Goal: Task Accomplishment & Management: Manage account settings

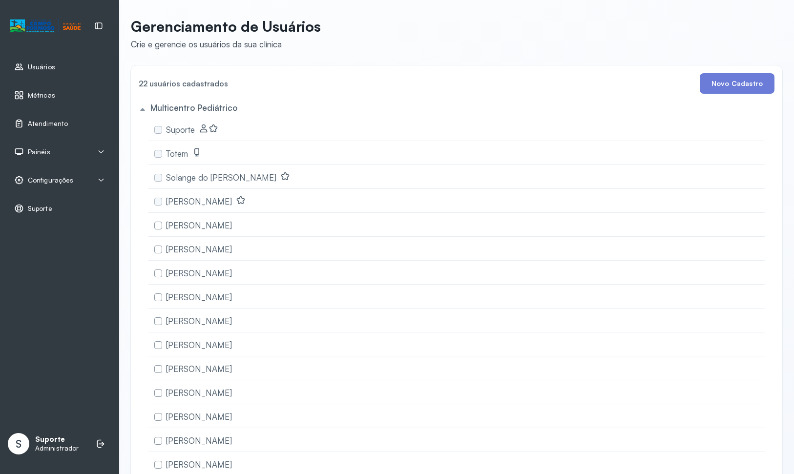
click at [54, 123] on span "Atendimento" at bounding box center [48, 124] width 40 height 8
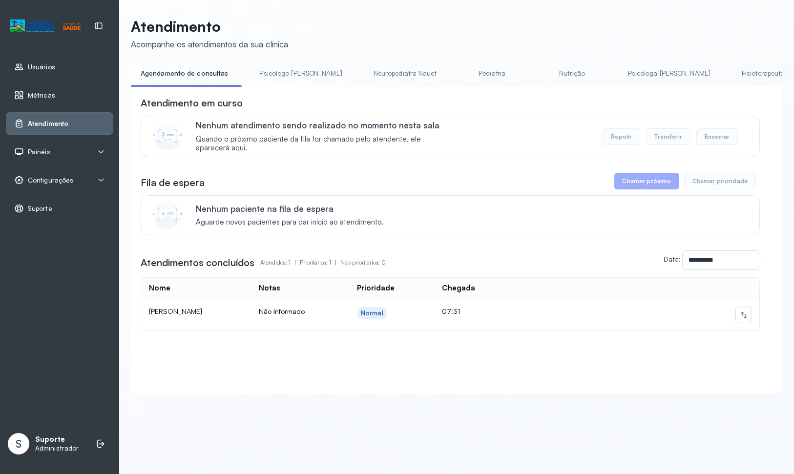
click at [296, 70] on link "Psicologo [PERSON_NAME]" at bounding box center [300, 73] width 102 height 16
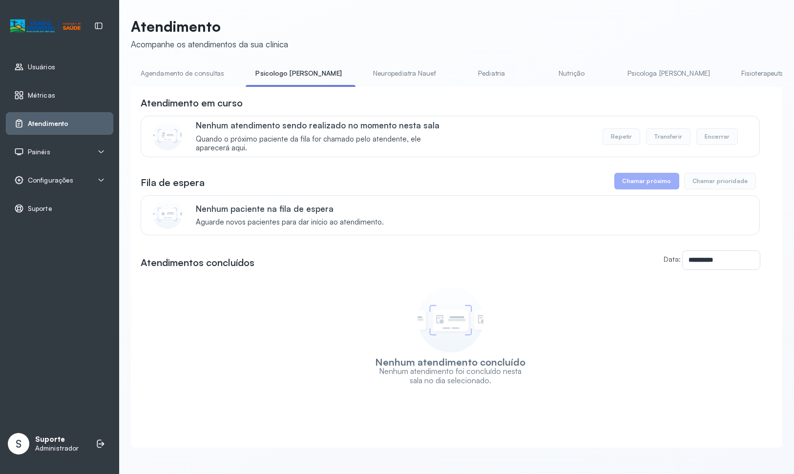
click at [389, 76] on link "Neuropediatra Nauef" at bounding box center [404, 73] width 82 height 16
click at [475, 78] on link "Pediatria" at bounding box center [491, 73] width 68 height 16
click at [497, 76] on link "Nutrição" at bounding box center [495, 73] width 68 height 16
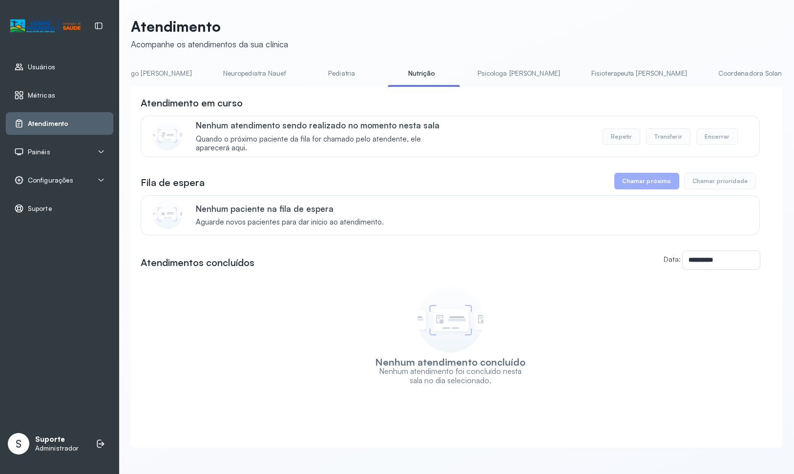
click at [509, 74] on link "Psicologa [PERSON_NAME]" at bounding box center [519, 73] width 102 height 16
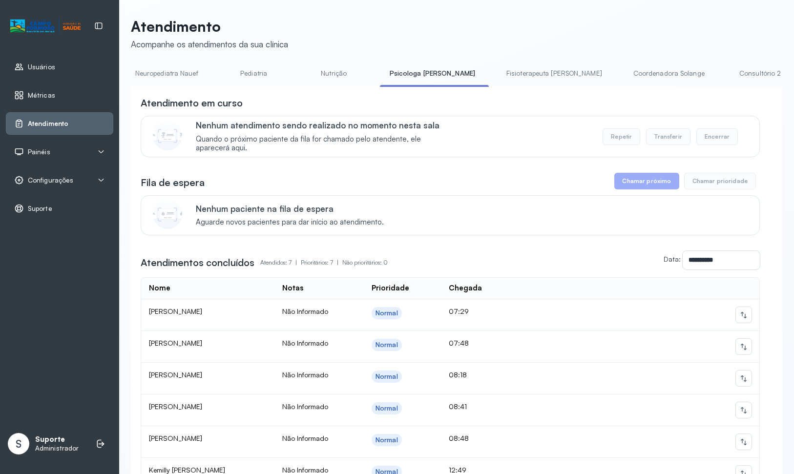
click at [547, 70] on link "Fisioterapeuta [PERSON_NAME]" at bounding box center [553, 73] width 115 height 16
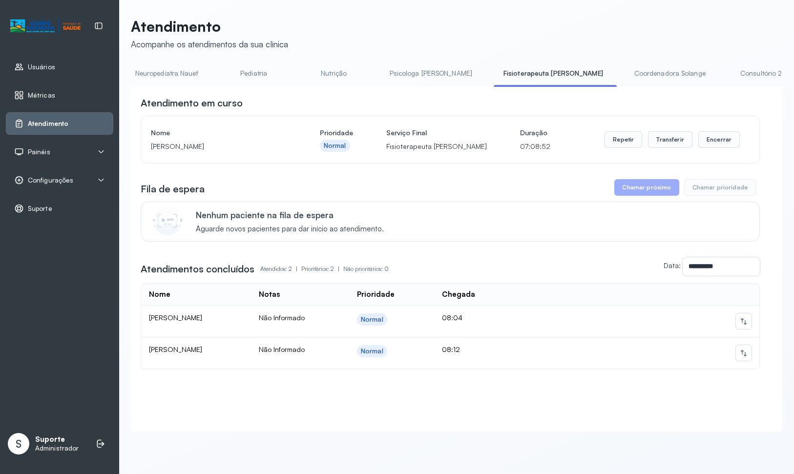
click at [632, 78] on link "Coordenadora Solange" at bounding box center [669, 73] width 91 height 16
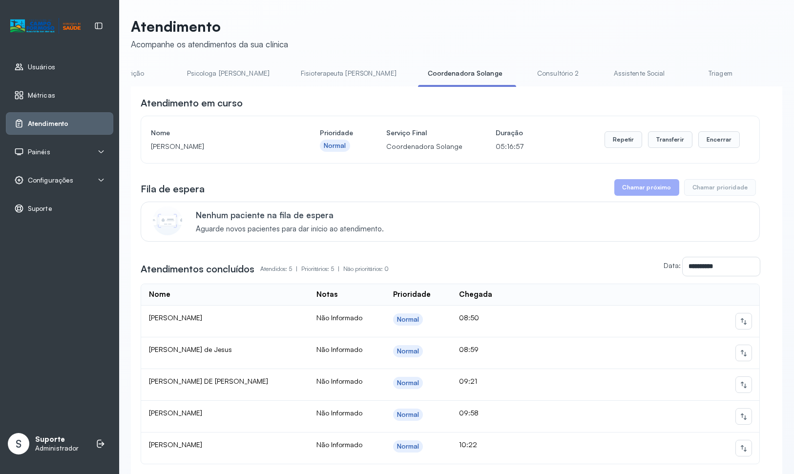
scroll to position [0, 439]
click at [526, 67] on link "Consultório 2" at bounding box center [555, 73] width 68 height 16
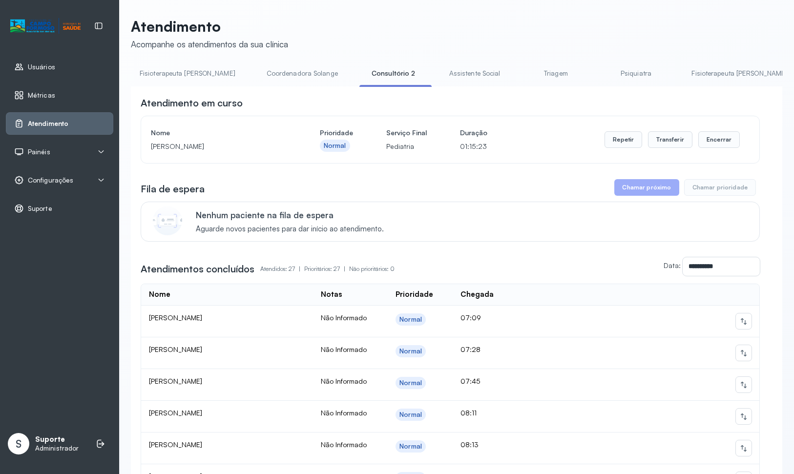
scroll to position [0, 600]
click at [481, 73] on link "Assistente Social" at bounding box center [472, 73] width 71 height 16
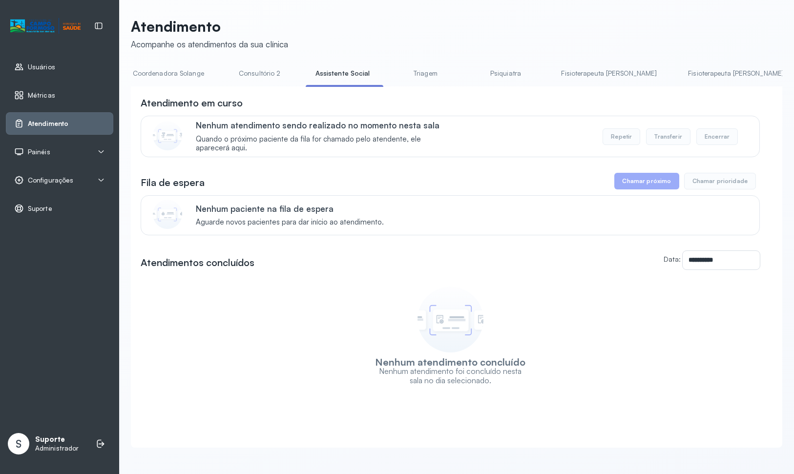
scroll to position [0, 732]
click at [437, 75] on link "Triagem" at bounding box center [424, 73] width 68 height 16
click at [535, 75] on link "Psiquiatra" at bounding box center [501, 73] width 68 height 16
click at [631, 76] on link "Fisioterapeuta [PERSON_NAME]" at bounding box center [604, 73] width 115 height 16
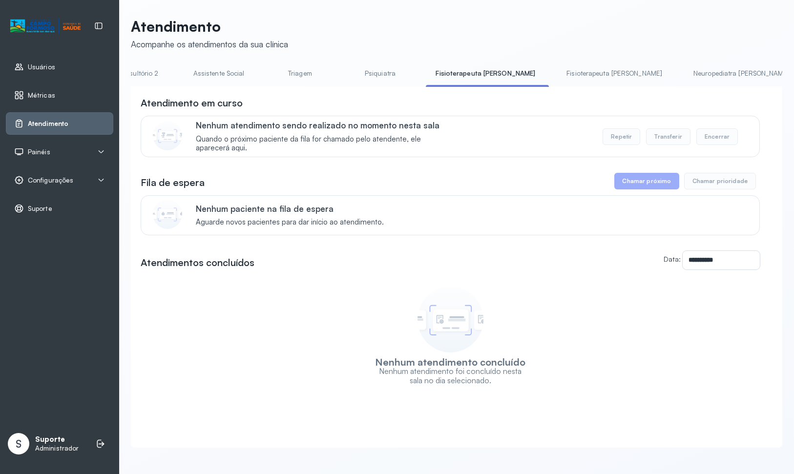
click at [629, 73] on link "Fisioterapeuta [PERSON_NAME]" at bounding box center [613, 73] width 115 height 16
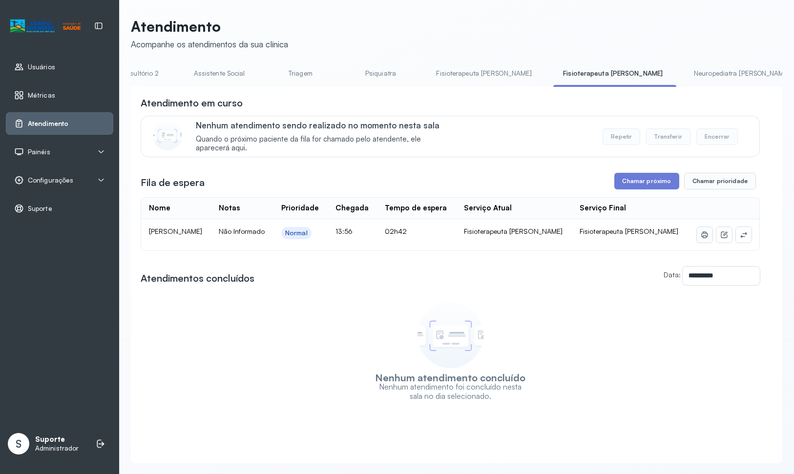
click at [699, 234] on button at bounding box center [704, 235] width 16 height 16
click at [53, 178] on span "Configurações" at bounding box center [50, 180] width 45 height 8
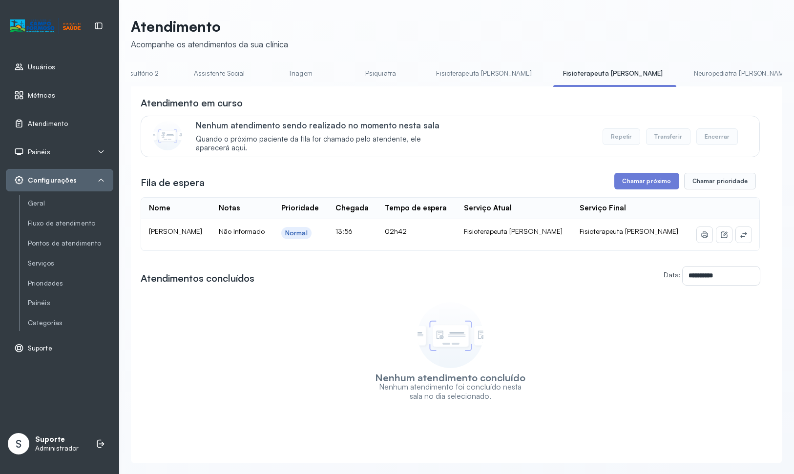
click at [728, 69] on link "Neuropediatra [PERSON_NAME]" at bounding box center [742, 73] width 116 height 16
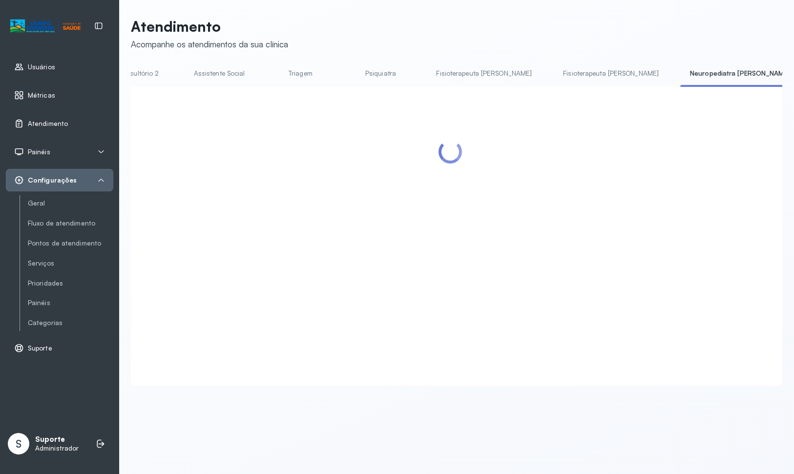
scroll to position [0, 851]
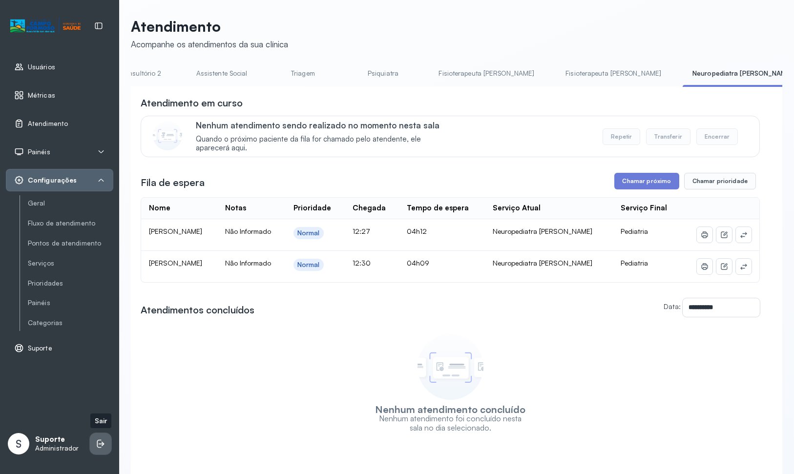
click at [96, 443] on icon at bounding box center [101, 444] width 10 height 10
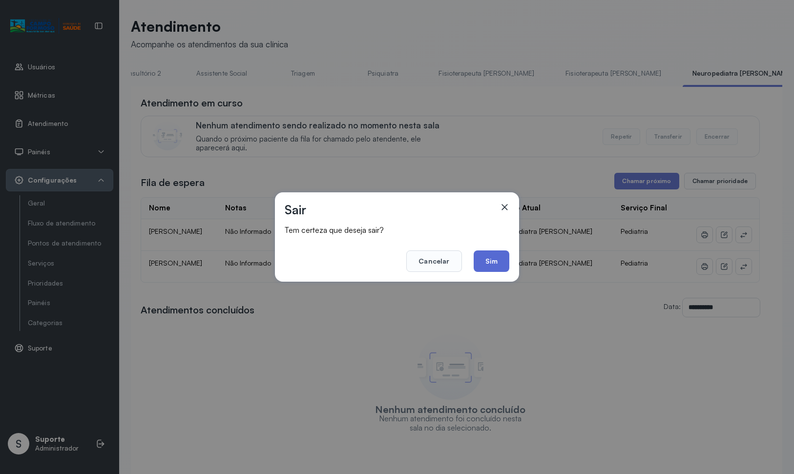
click at [485, 259] on button "Sim" at bounding box center [491, 260] width 36 height 21
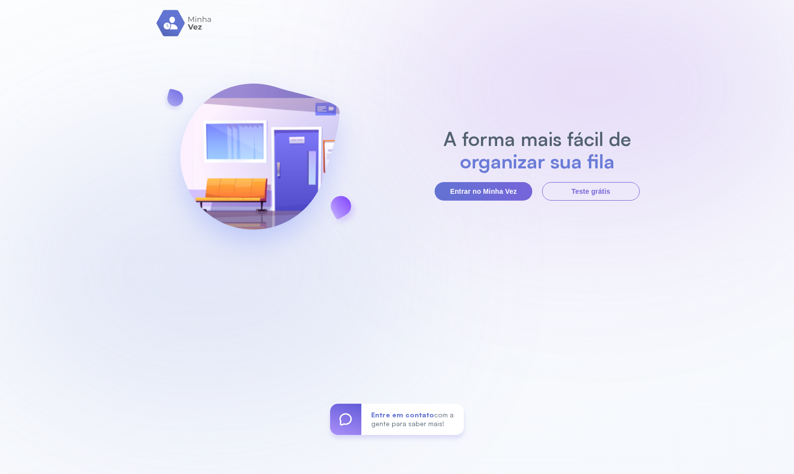
drag, startPoint x: 591, startPoint y: 266, endPoint x: 558, endPoint y: 254, distance: 35.4
click at [591, 266] on div "A forma mais fácil de organizar sua fila Entrar no Minha Vez Teste grátis Entre…" at bounding box center [397, 237] width 794 height 474
click at [471, 196] on button "Entrar no Minha Vez" at bounding box center [483, 191] width 98 height 19
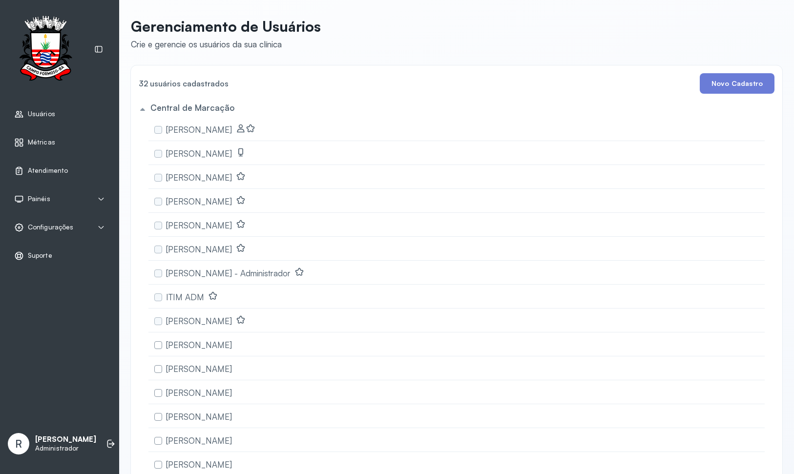
click at [41, 169] on span "Atendimento" at bounding box center [48, 170] width 40 height 8
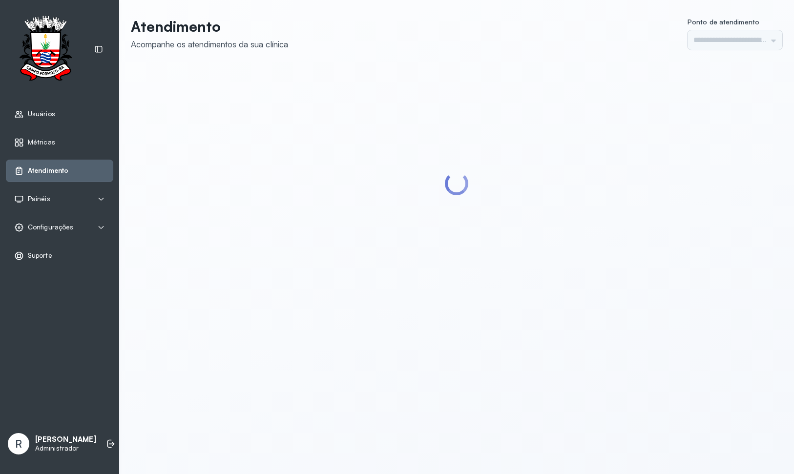
type input "*********"
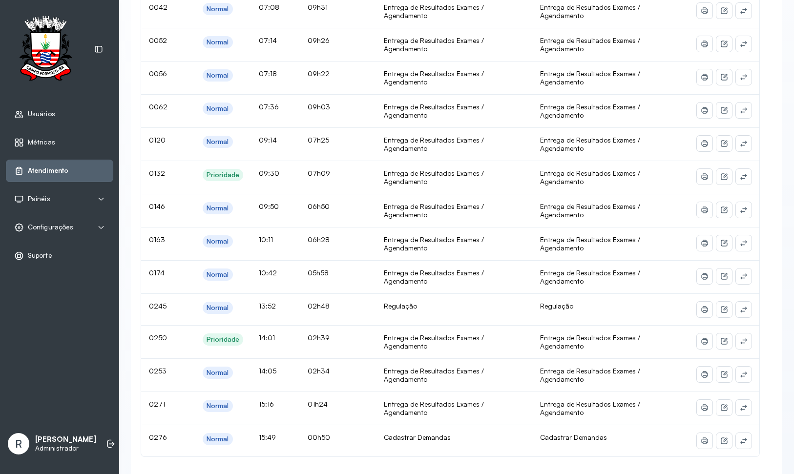
scroll to position [234, 0]
click at [704, 172] on icon at bounding box center [704, 175] width 4 height 6
click at [44, 223] on div "Configurações" at bounding box center [43, 228] width 59 height 10
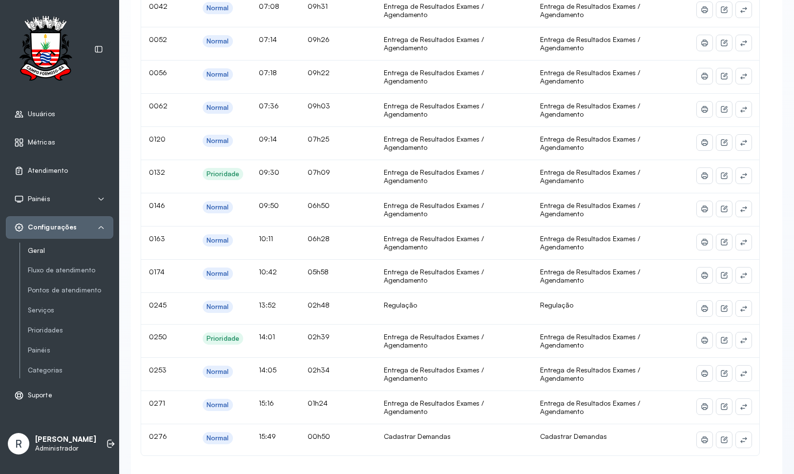
click at [39, 249] on link "Geral" at bounding box center [70, 250] width 85 height 8
